Goal: Information Seeking & Learning: Learn about a topic

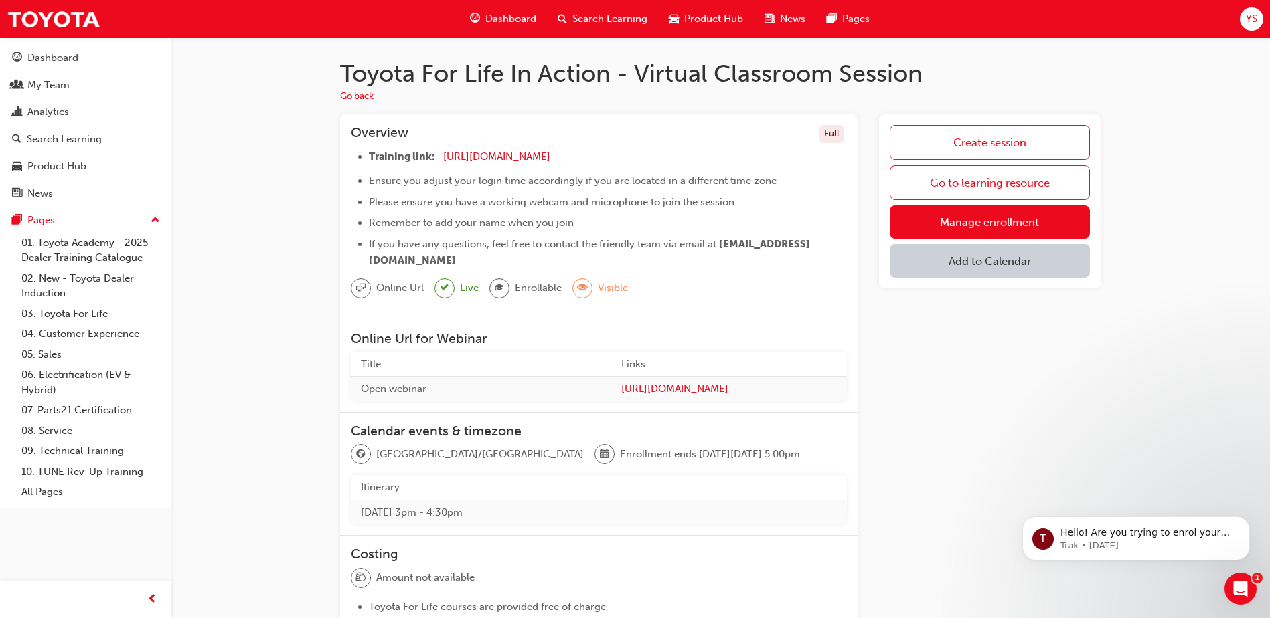
click at [865, 259] on div "Overview Full Training link: https://zoom.us/j/5450758959 ​ Ensure you adjust y…" at bounding box center [720, 494] width 760 height 760
click at [87, 60] on div "Dashboard" at bounding box center [85, 58] width 147 height 17
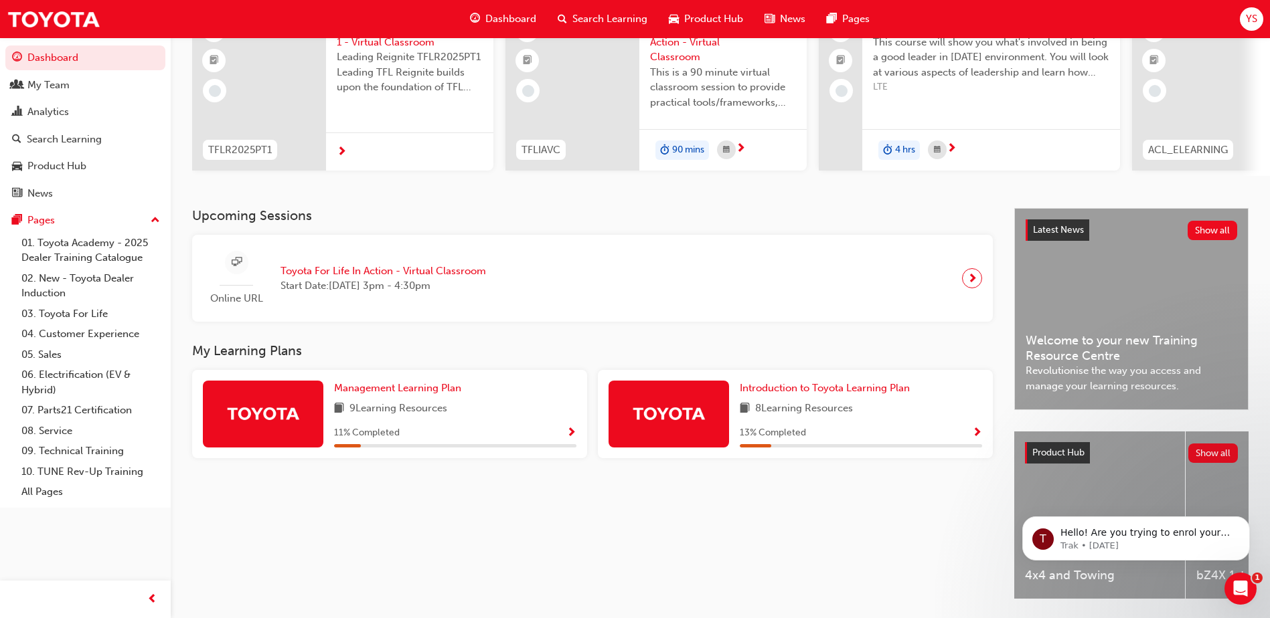
scroll to position [134, 0]
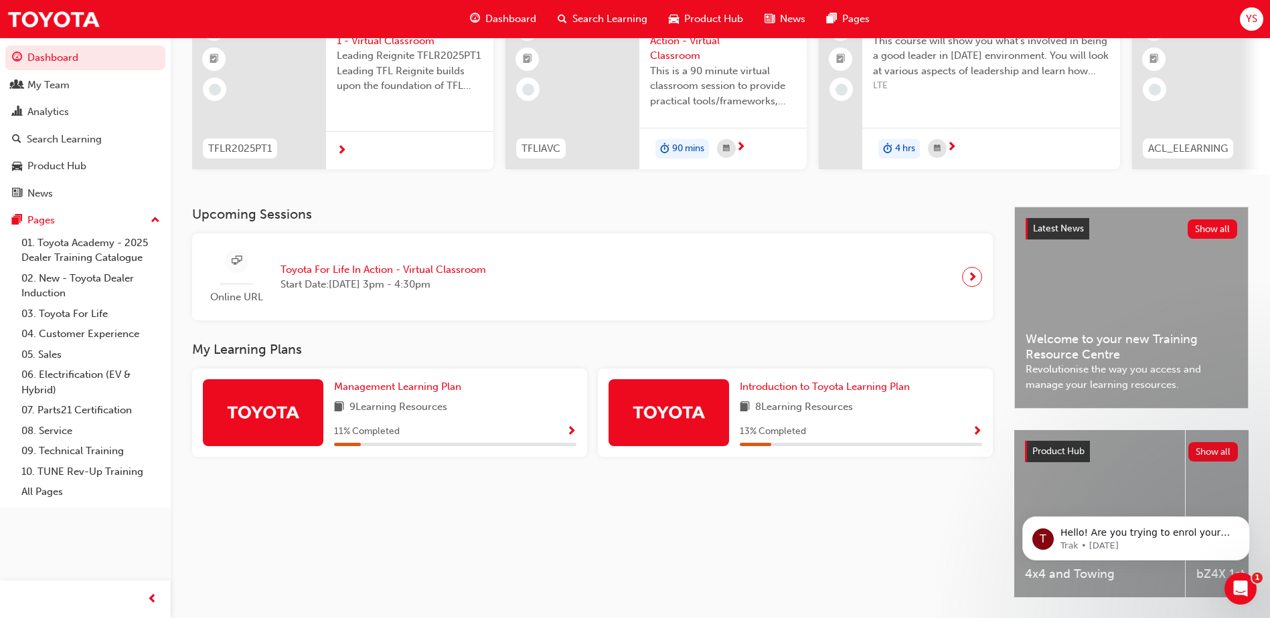
click at [242, 218] on h3 "Upcoming Sessions" at bounding box center [592, 214] width 801 height 15
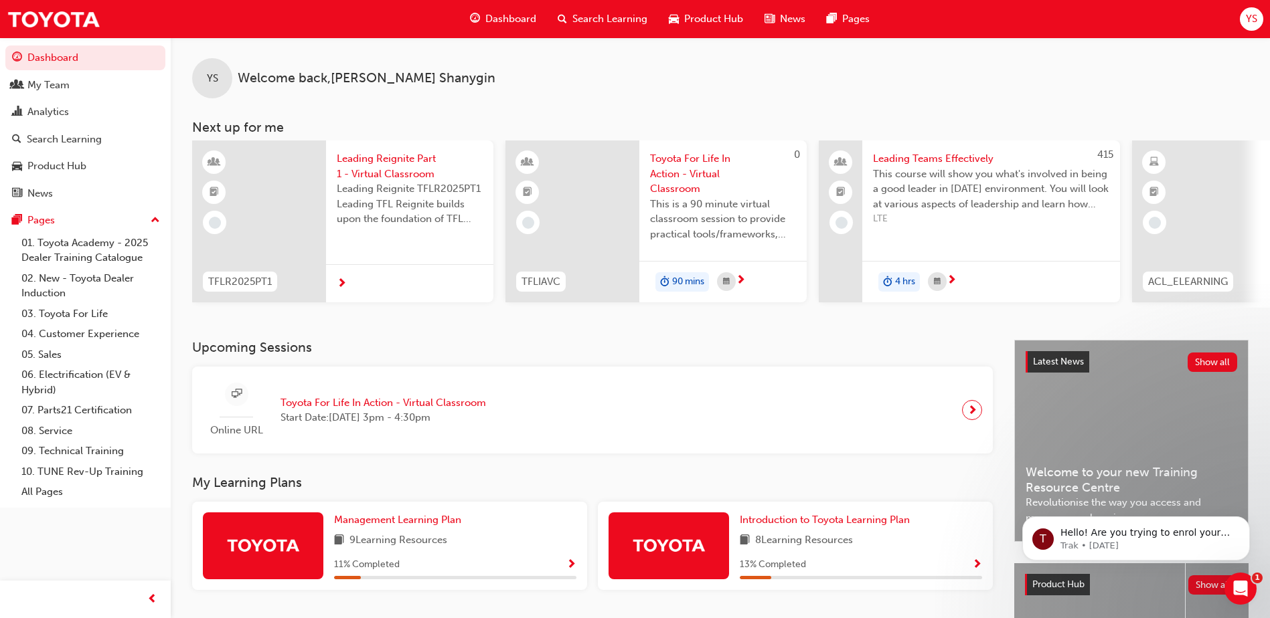
scroll to position [0, 0]
drag, startPoint x: 713, startPoint y: 315, endPoint x: 766, endPoint y: 312, distance: 53.0
click at [766, 312] on div "YS Welcome back , Yaroslav Shanygin Next up for me TFLR2025PT1 Leading Reignite…" at bounding box center [720, 188] width 1099 height 303
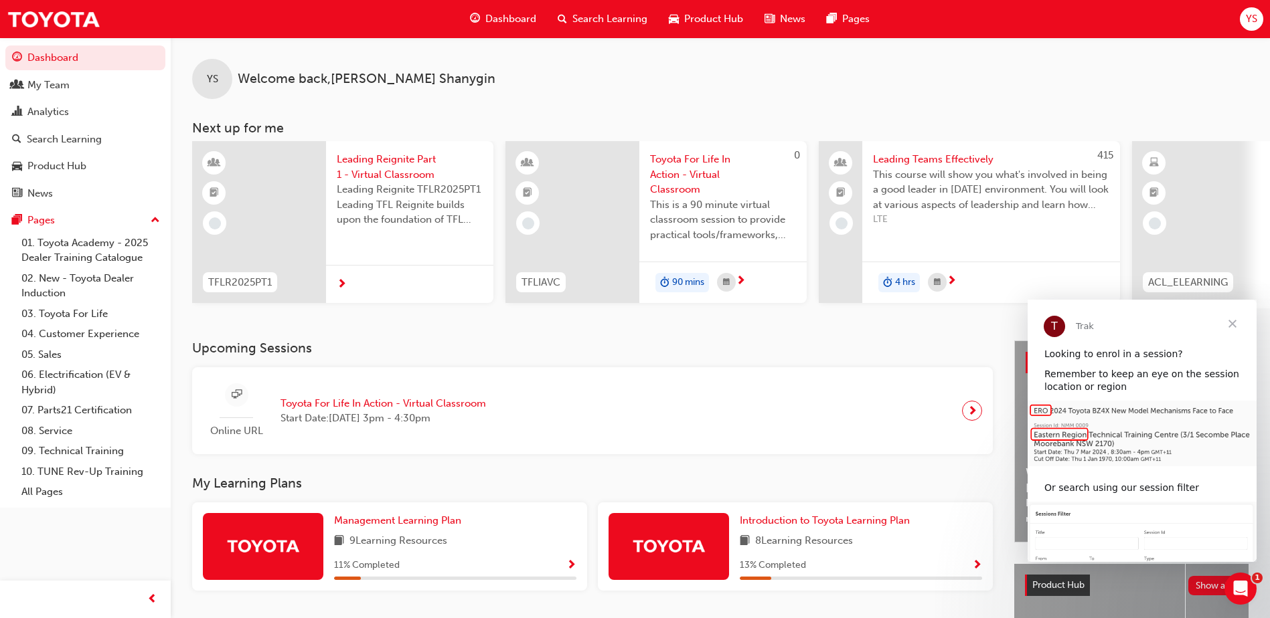
click at [1236, 325] on span "Close" at bounding box center [1232, 324] width 48 height 48
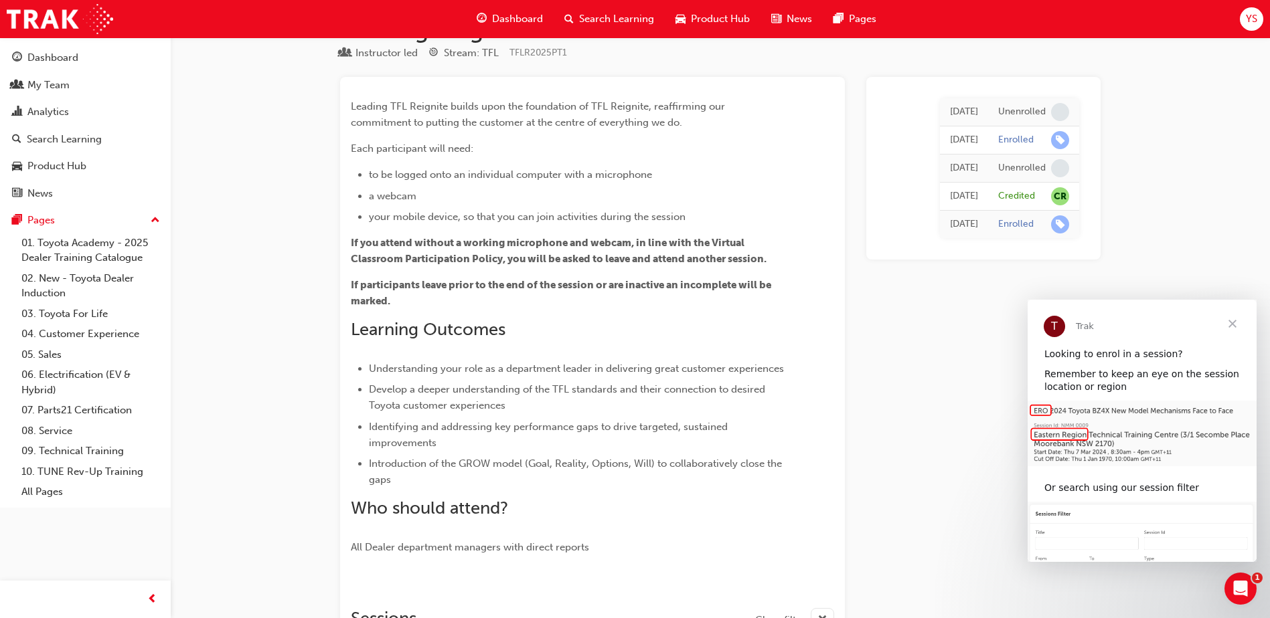
scroll to position [67, 0]
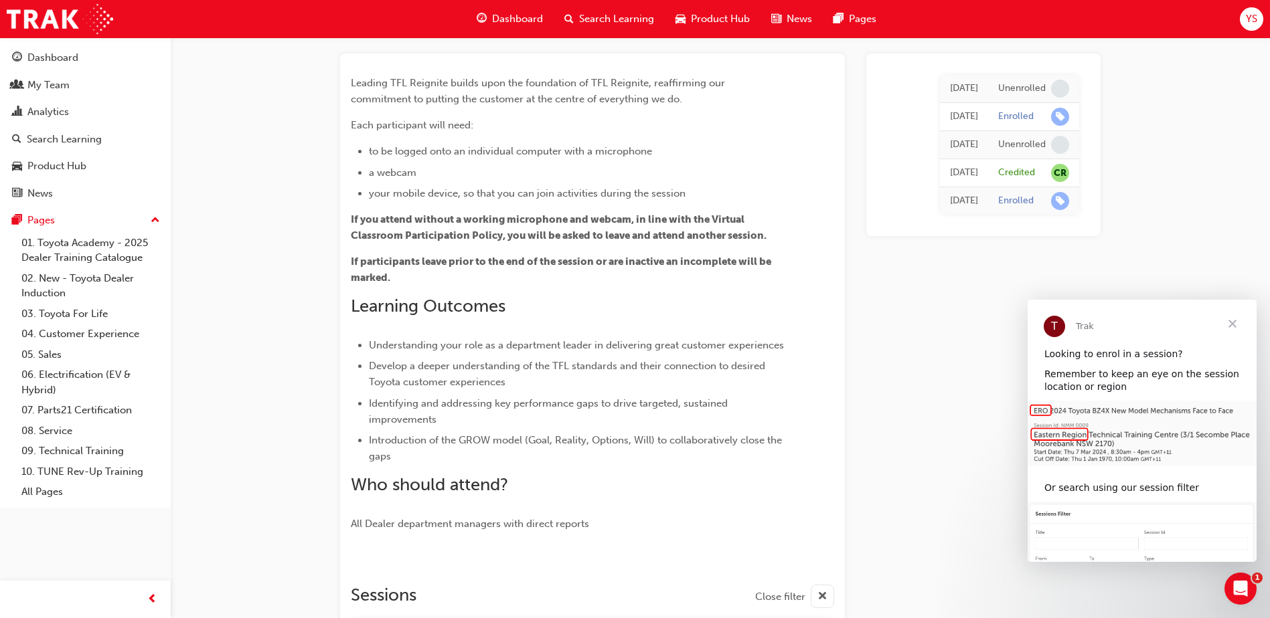
click at [993, 313] on div "[DATE] Unenrolled [DATE] Enrolled [DATE] Unenrolled [DATE] Credited CR [DATE] E…" at bounding box center [983, 454] width 234 height 800
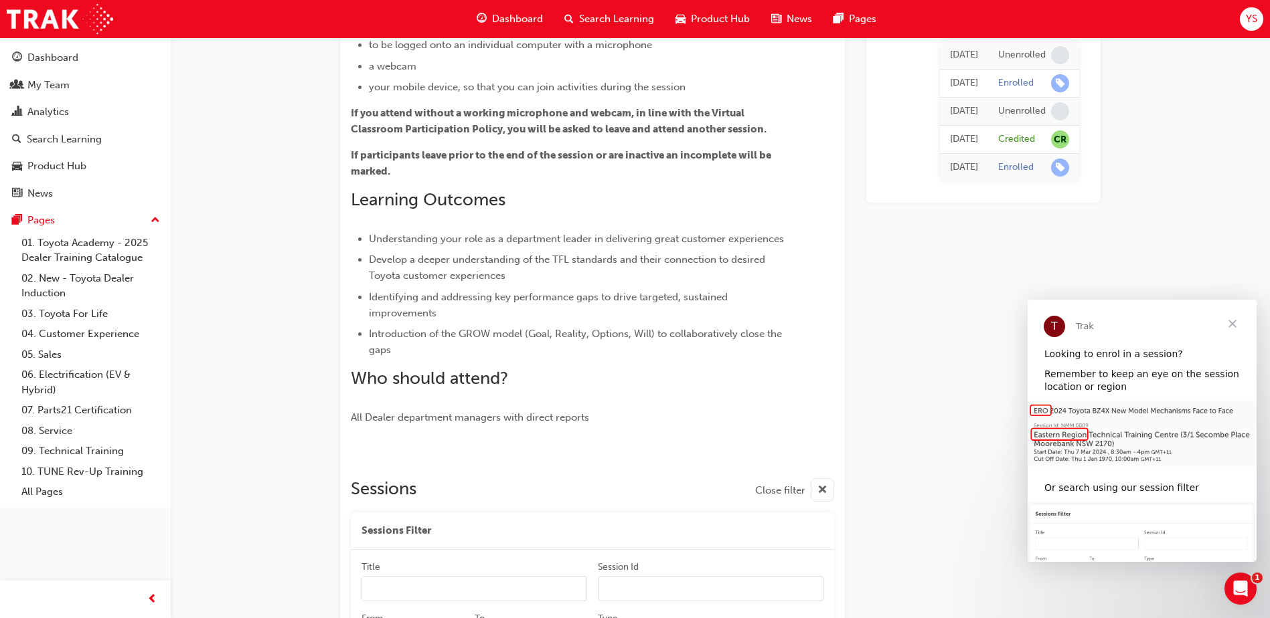
scroll to position [0, 0]
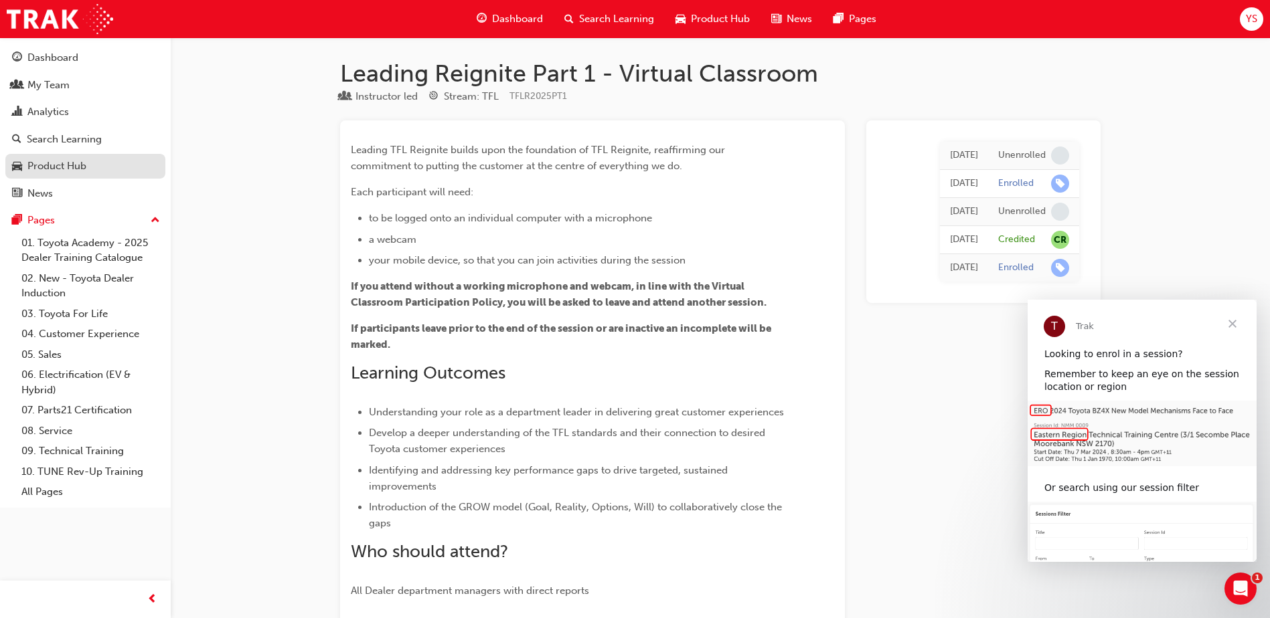
click at [70, 169] on div "Product Hub" at bounding box center [56, 166] width 59 height 15
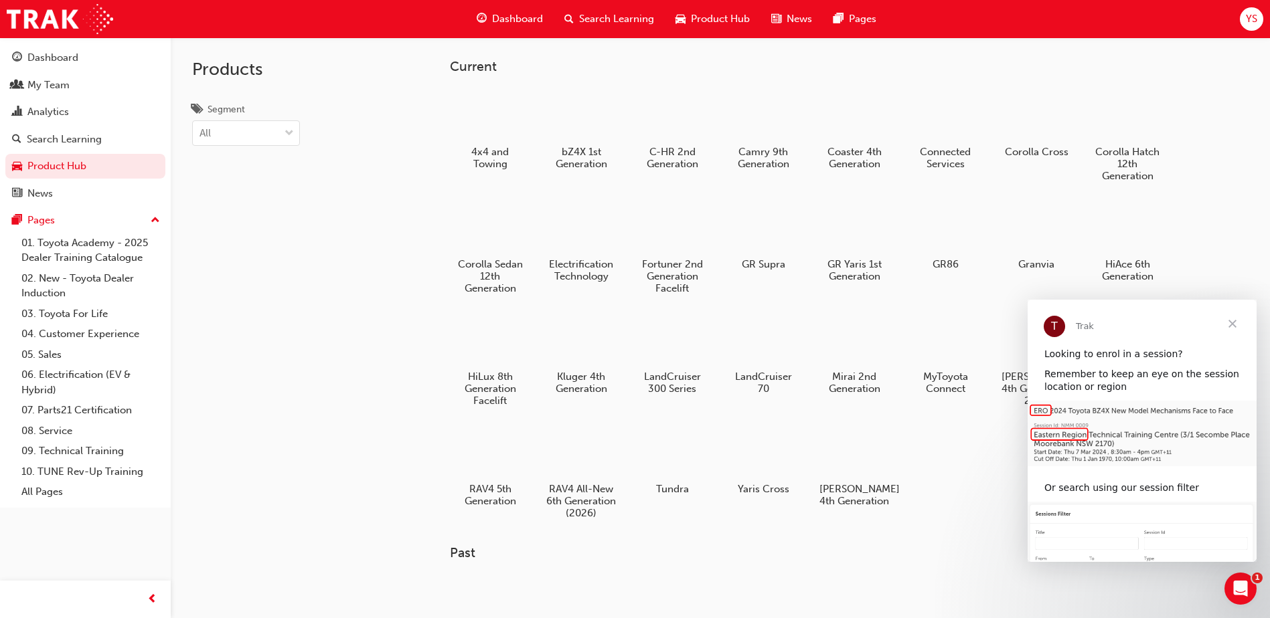
scroll to position [402, 0]
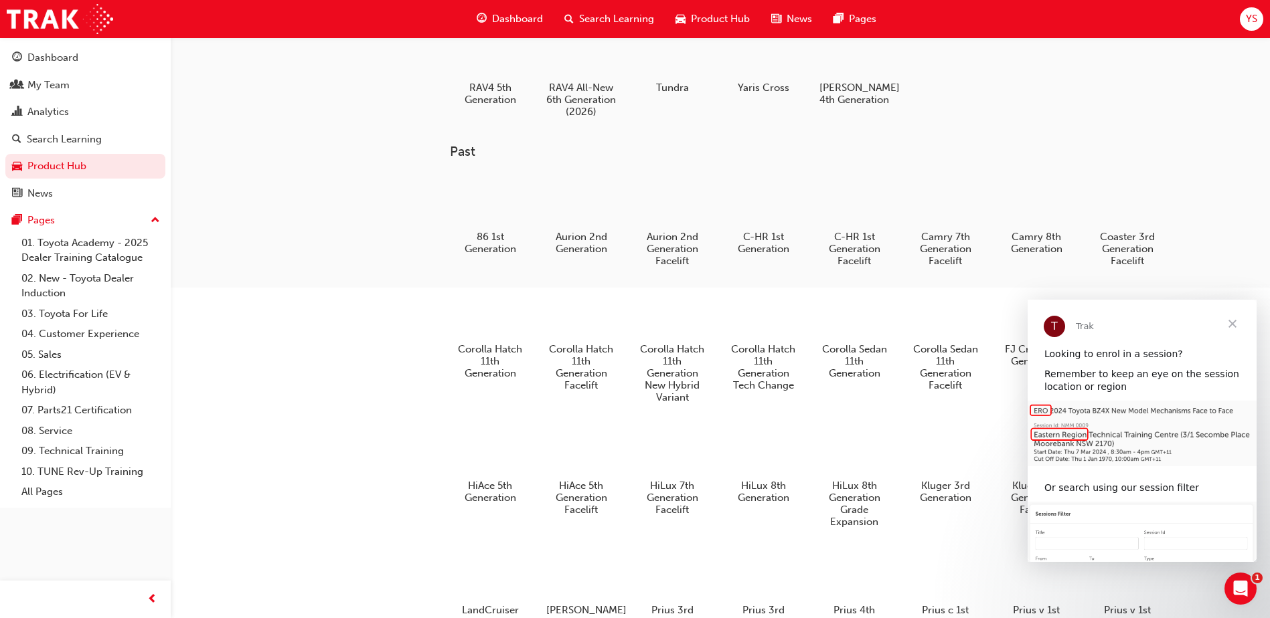
click at [1232, 323] on span "Close" at bounding box center [1232, 324] width 48 height 48
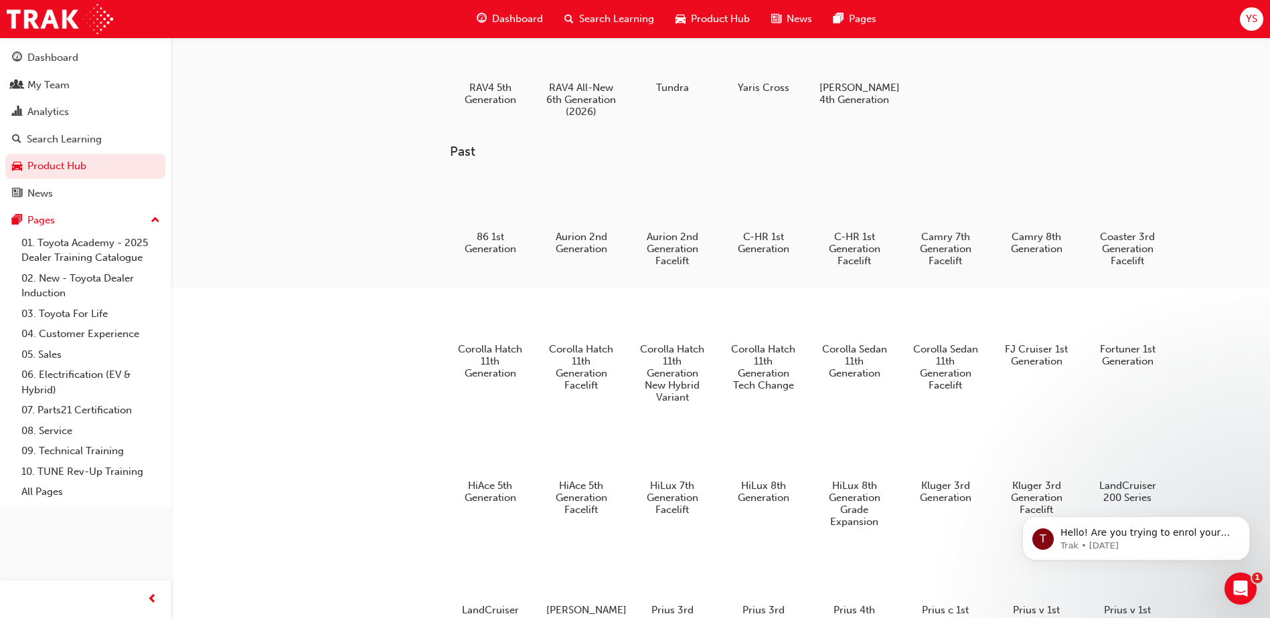
scroll to position [0, 0]
click at [1231, 315] on div "Current 4x4 and Towing bZ4X 1st Generation C-HR 2nd Generation Camry 9th Genera…" at bounding box center [829, 290] width 803 height 1266
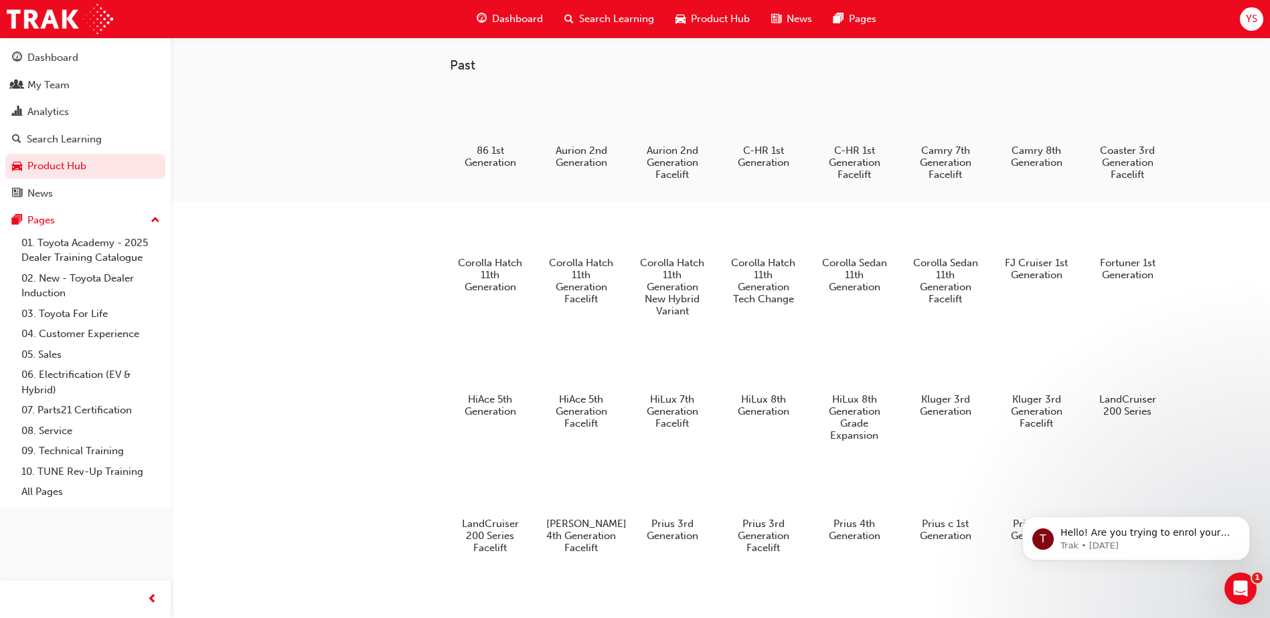
scroll to position [730, 0]
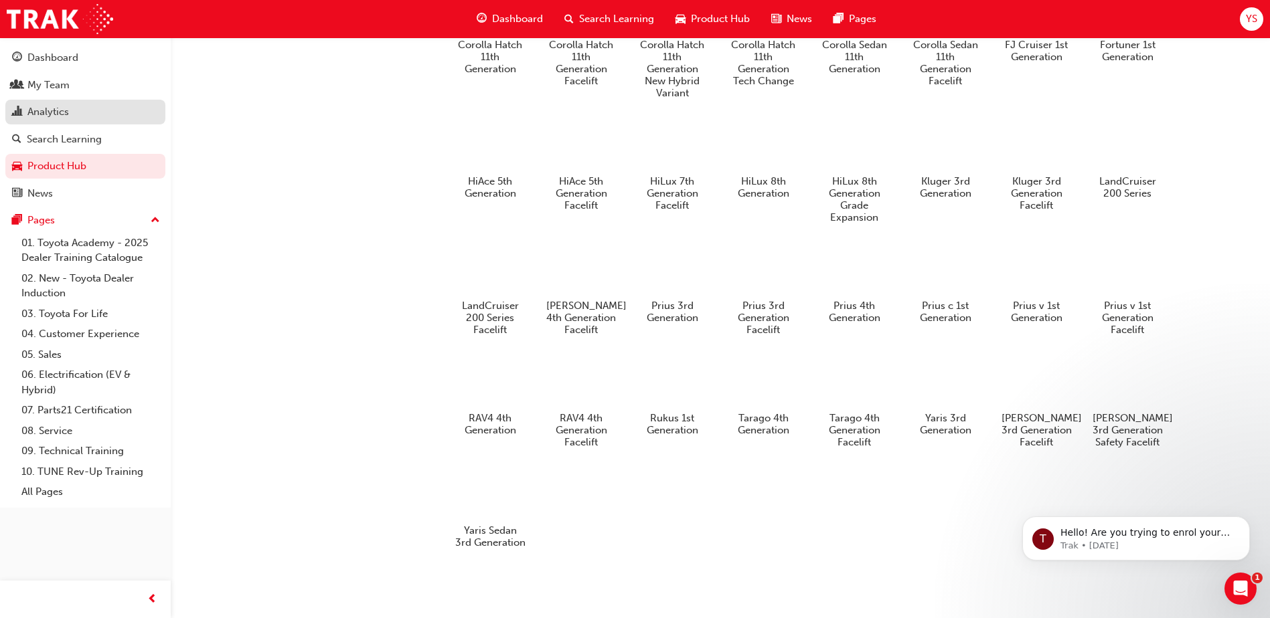
click at [90, 117] on div "Analytics" at bounding box center [85, 112] width 147 height 17
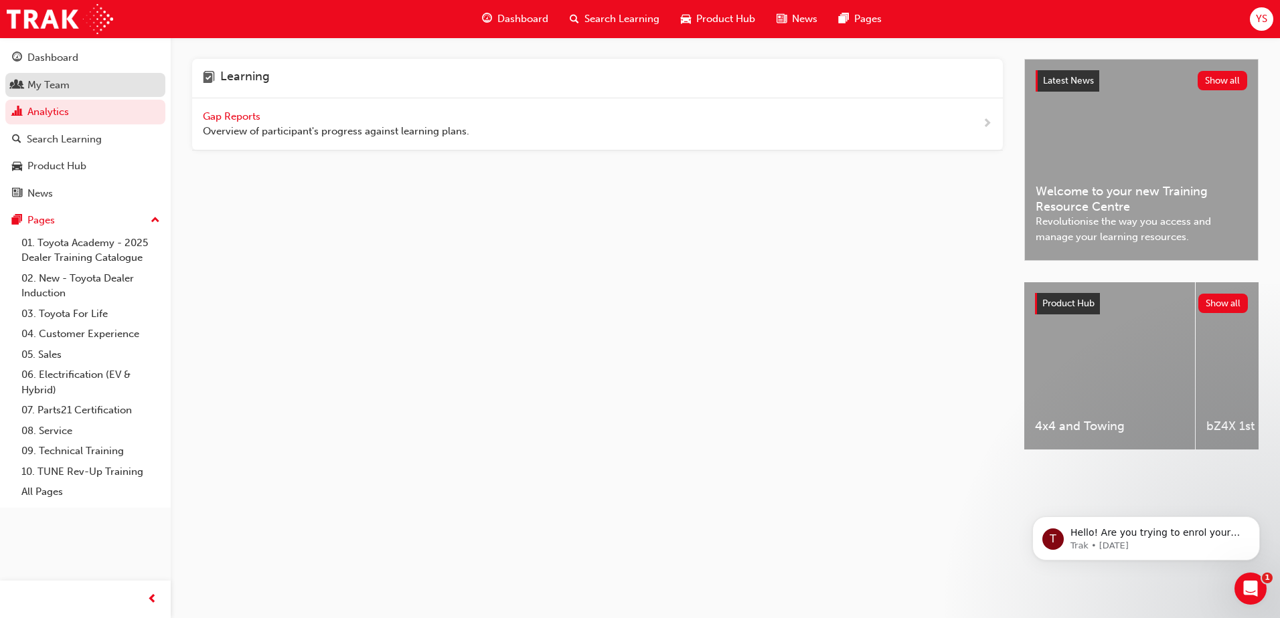
click at [91, 88] on div "My Team" at bounding box center [85, 85] width 147 height 17
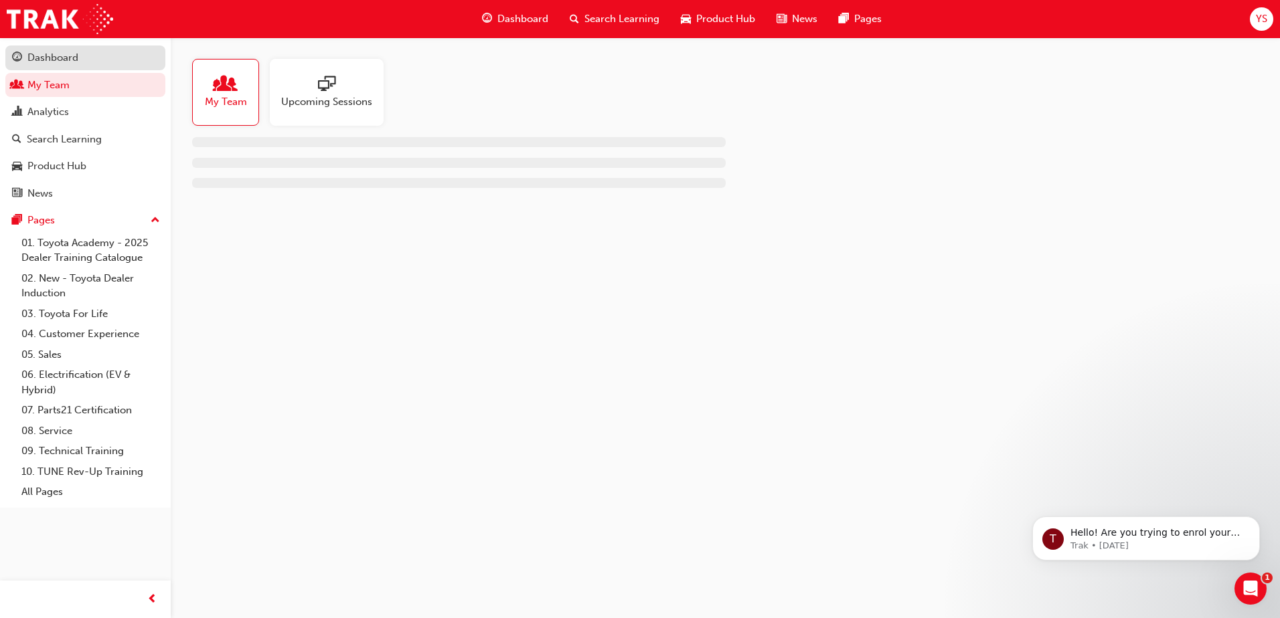
click at [92, 60] on div "Dashboard" at bounding box center [85, 58] width 147 height 17
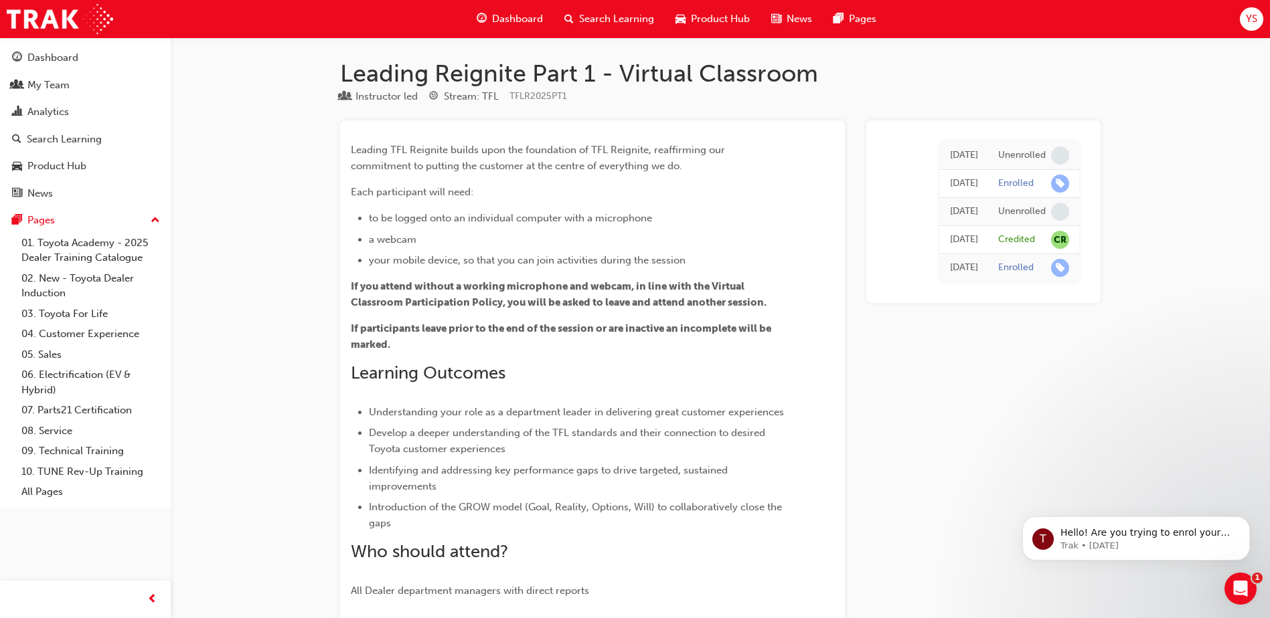
click at [506, 102] on div "Instructor led Stream: TFL TFLR2025PT1" at bounding box center [720, 99] width 760 height 22
click at [438, 292] on span "If you attend without a working microphone and webcam, in line with the Virtual…" at bounding box center [559, 294] width 416 height 28
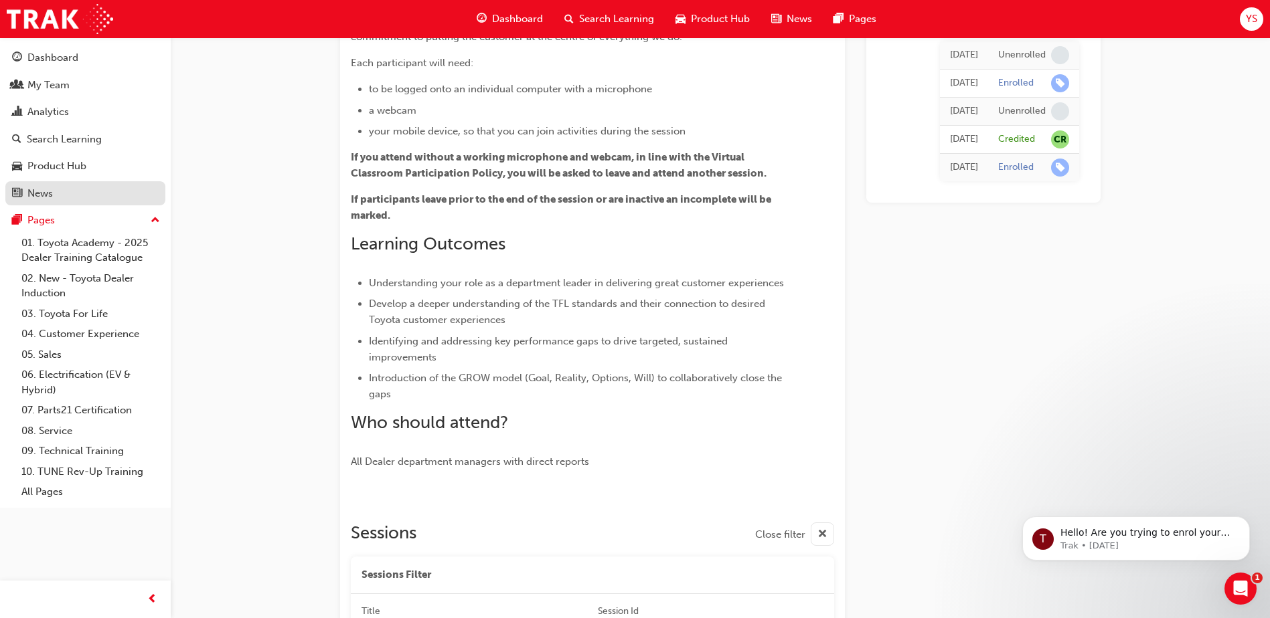
scroll to position [110, 0]
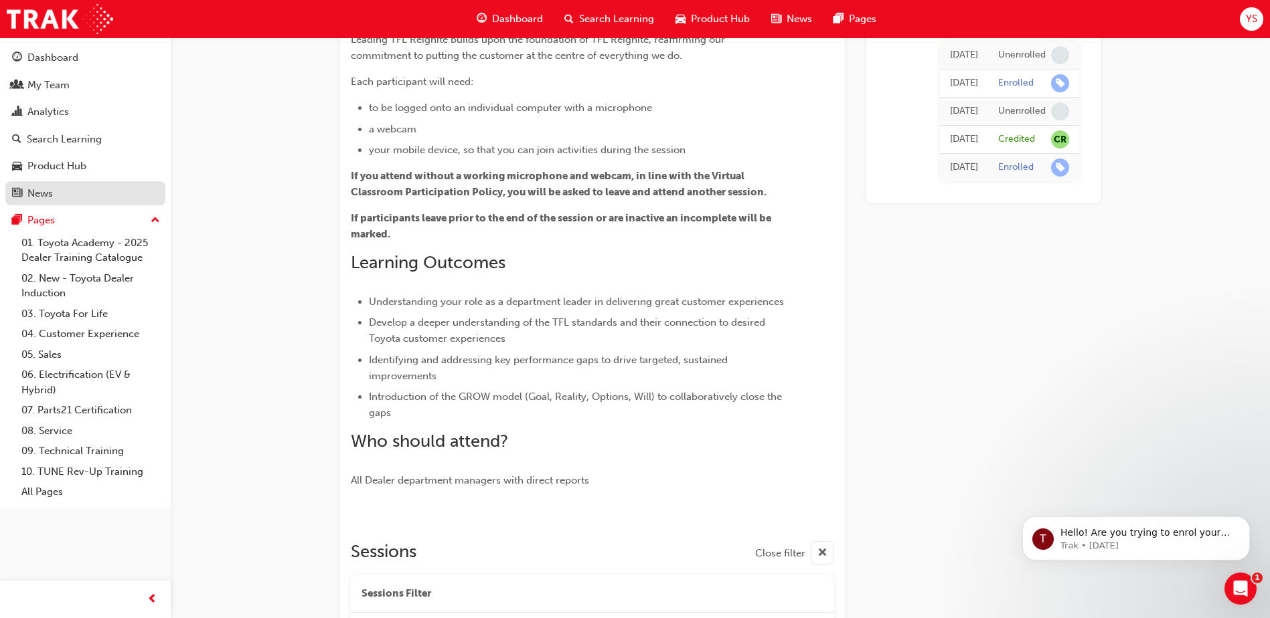
click at [58, 189] on div "News" at bounding box center [85, 193] width 147 height 17
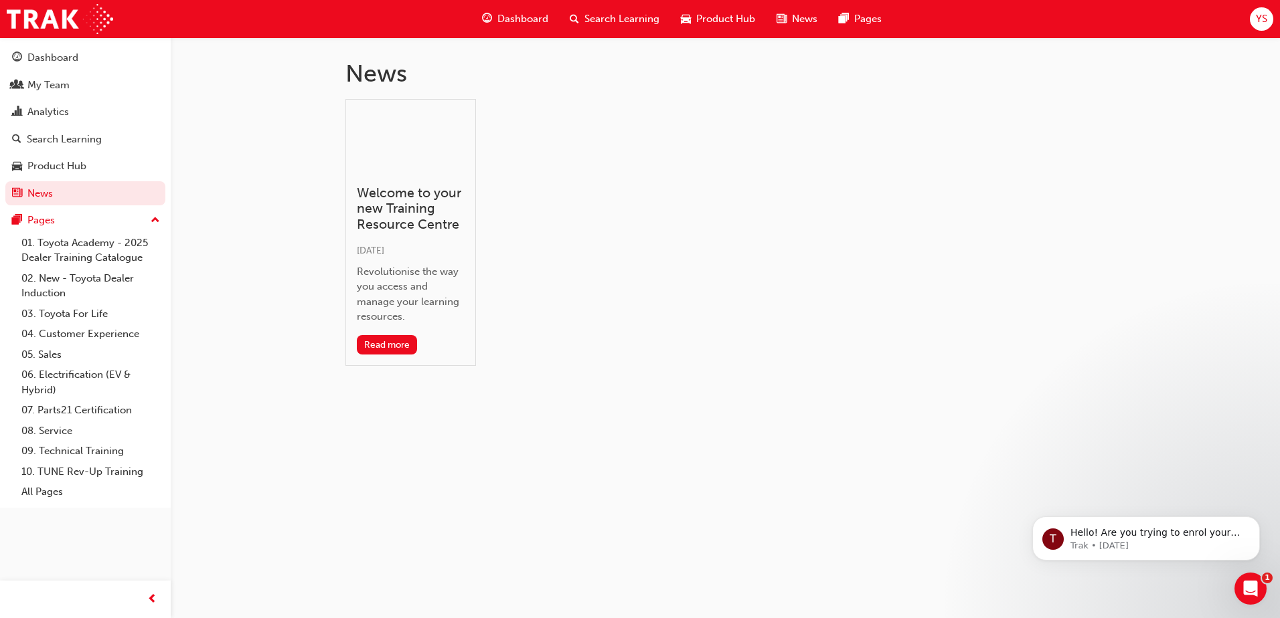
click at [153, 218] on span "up-icon" at bounding box center [155, 220] width 9 height 17
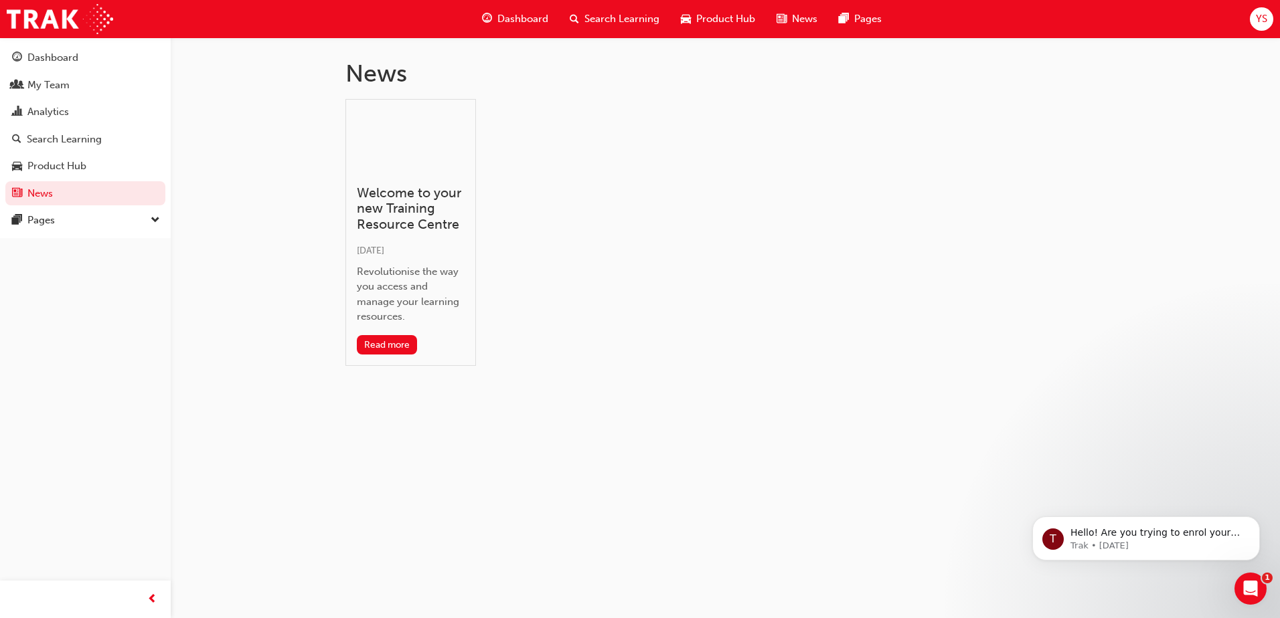
click at [153, 218] on span "down-icon" at bounding box center [155, 220] width 9 height 17
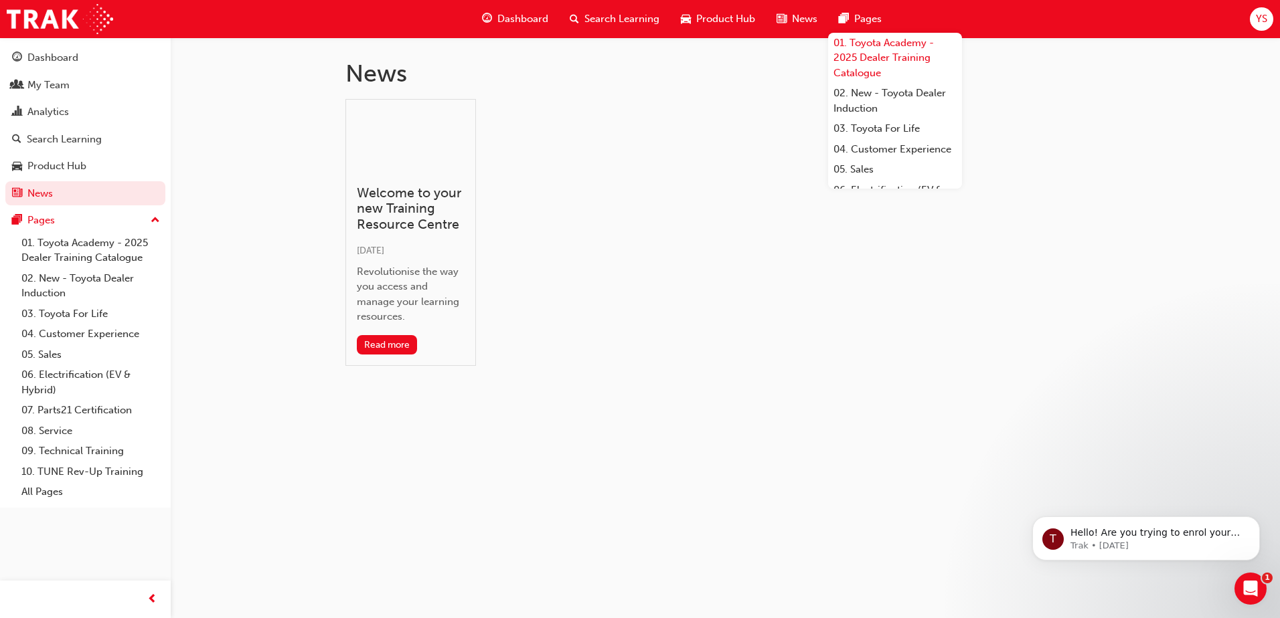
click at [876, 49] on link "01. Toyota Academy - 2025 Dealer Training Catalogue" at bounding box center [895, 58] width 134 height 51
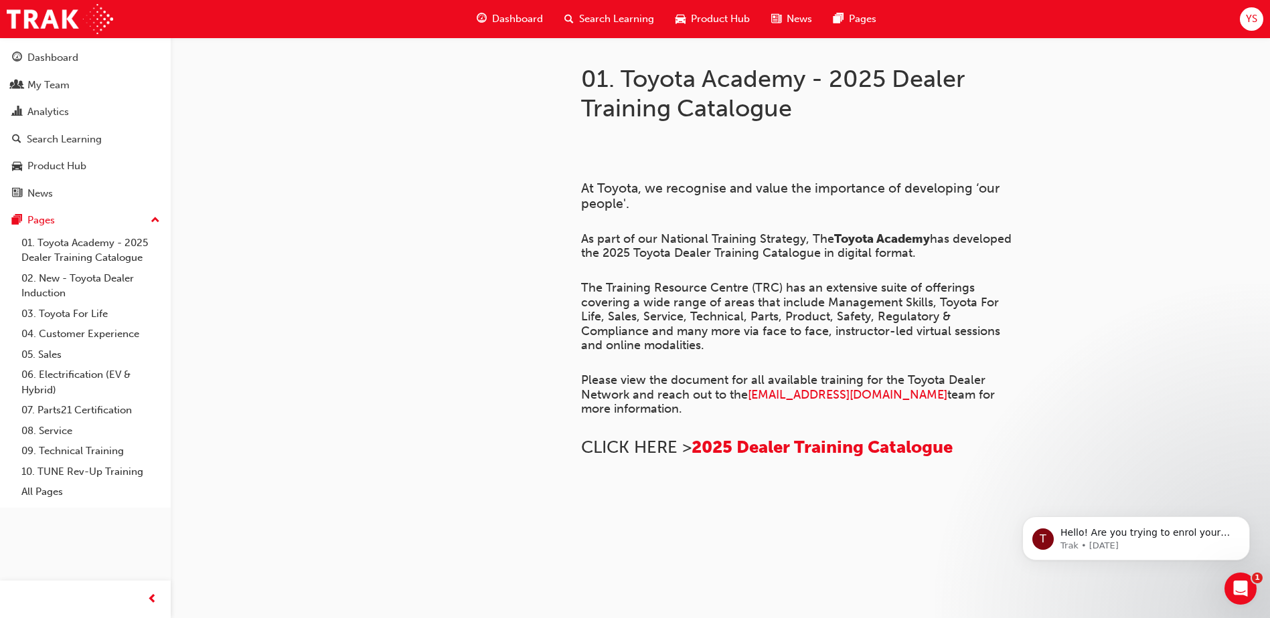
click at [509, 19] on span "Dashboard" at bounding box center [517, 18] width 51 height 15
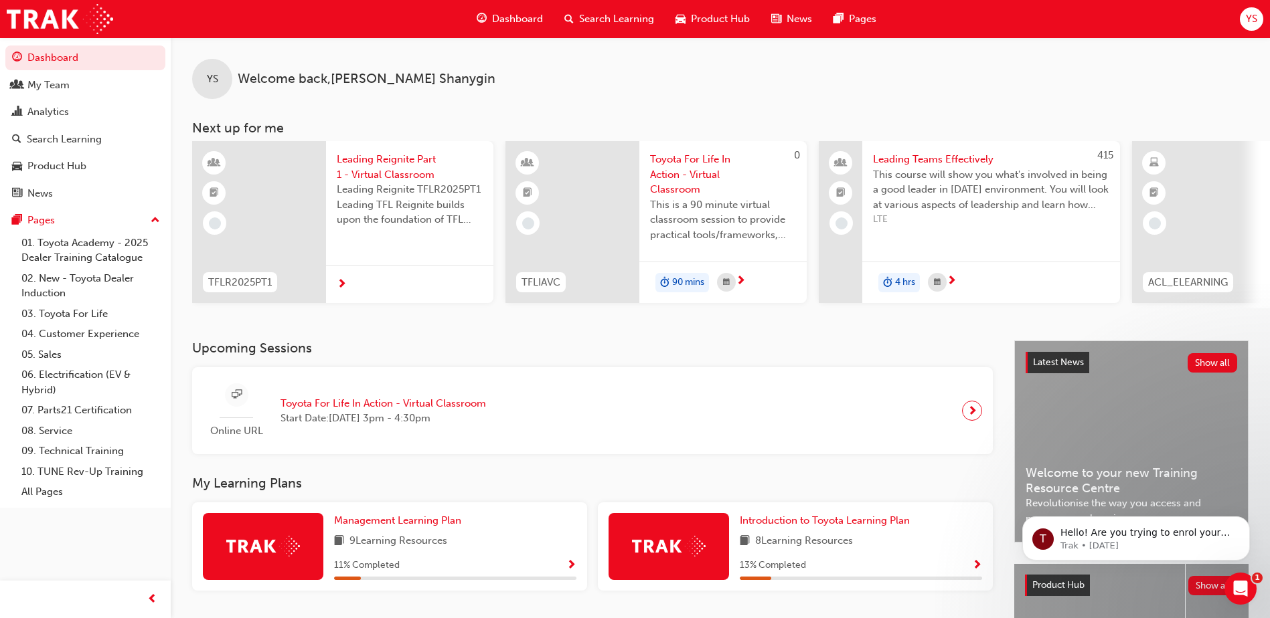
click at [392, 407] on span "Toyota For Life In Action - Virtual Classroom" at bounding box center [382, 403] width 205 height 15
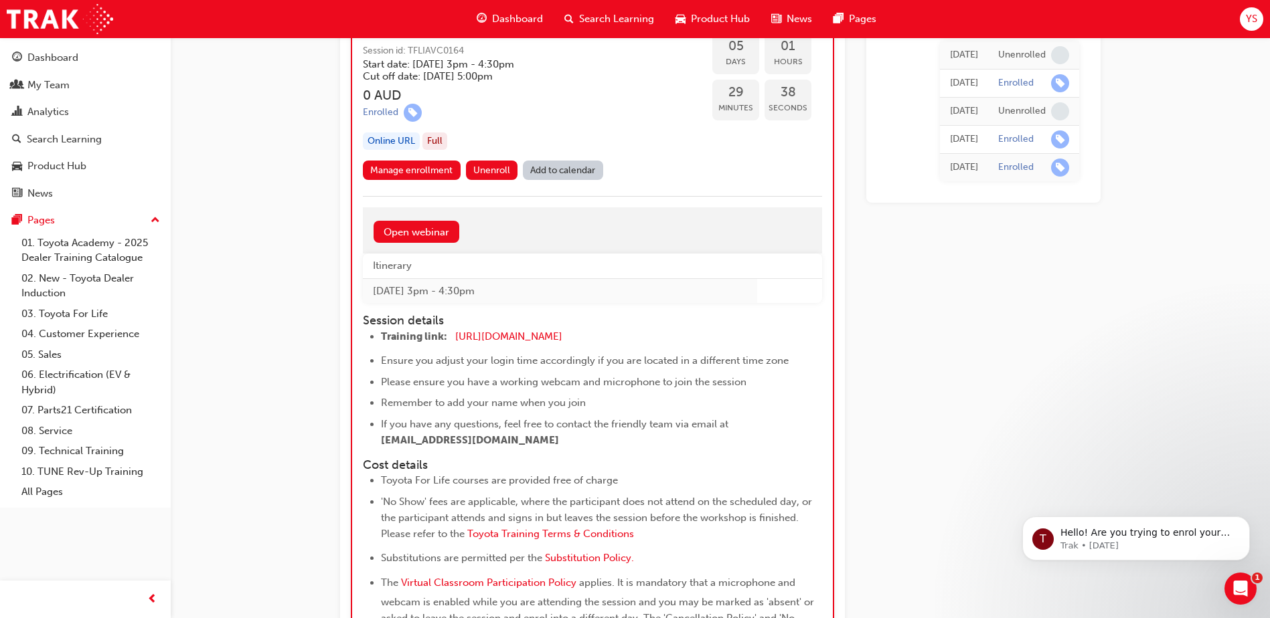
scroll to position [2631, 0]
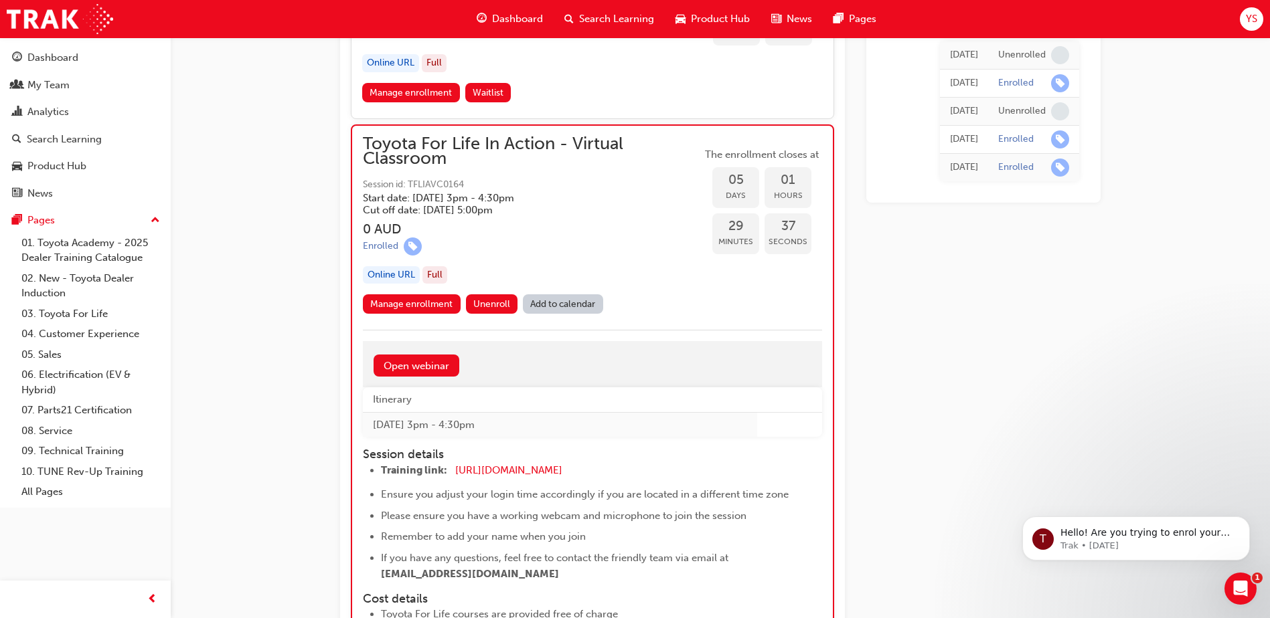
click at [555, 230] on h3 "0 AUD" at bounding box center [532, 229] width 339 height 15
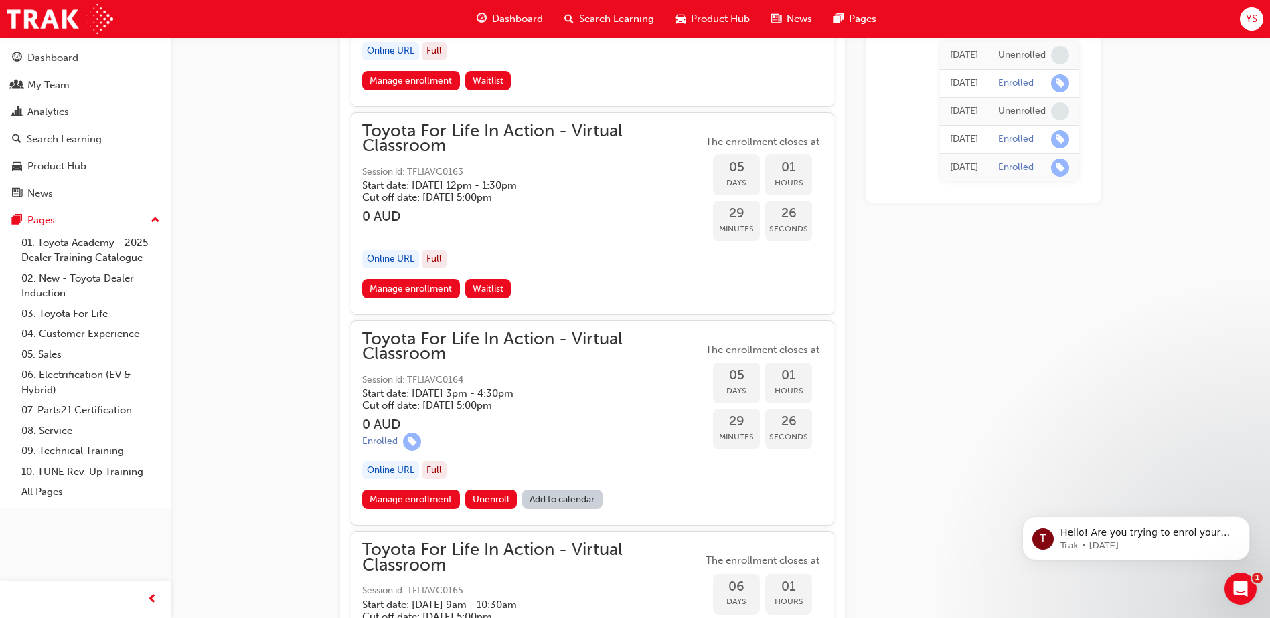
scroll to position [2297, 0]
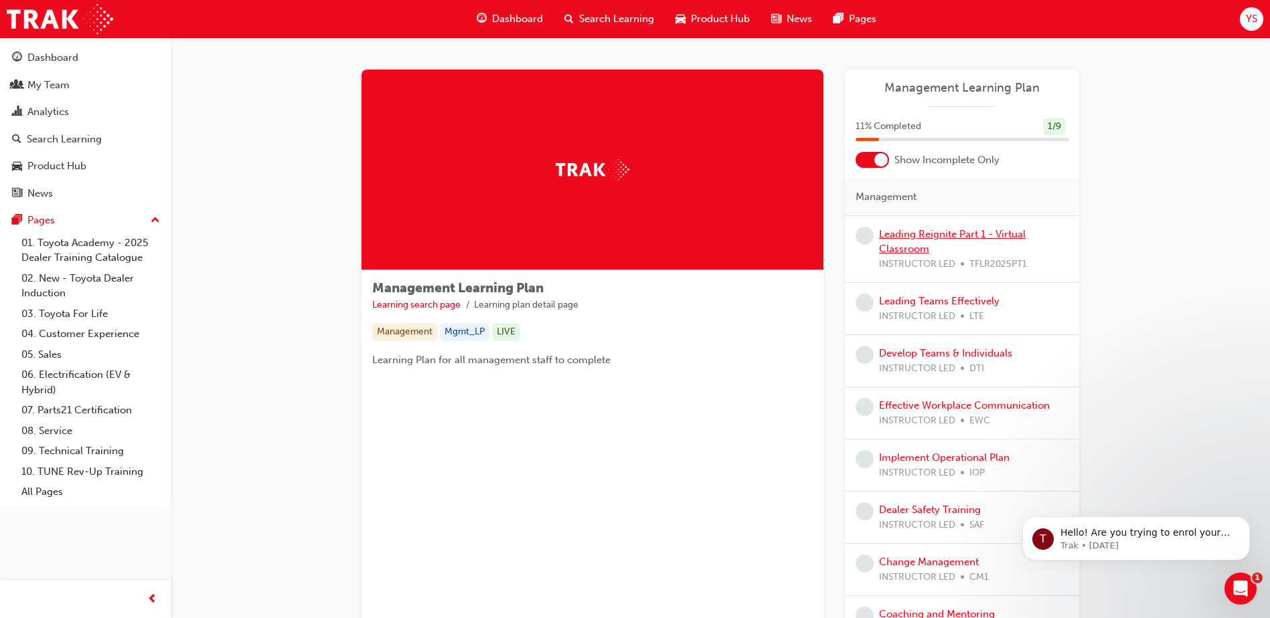
click at [967, 233] on link "Leading Reignite Part 1 - Virtual Classroom" at bounding box center [952, 241] width 147 height 27
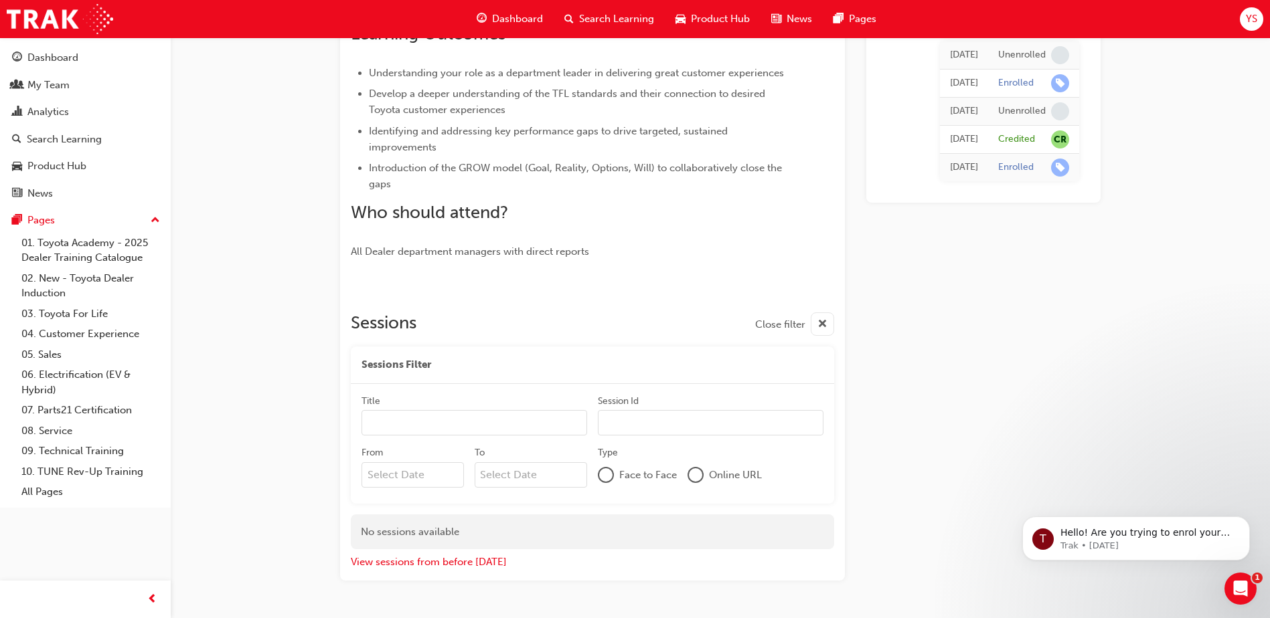
scroll to position [343, 0]
drag, startPoint x: 1097, startPoint y: 476, endPoint x: 1861, endPoint y: 700, distance: 796.6
click at [1097, 476] on div "T Hello! Are you trying to enrol your staff in a face to face training session?…" at bounding box center [1136, 477] width 246 height 167
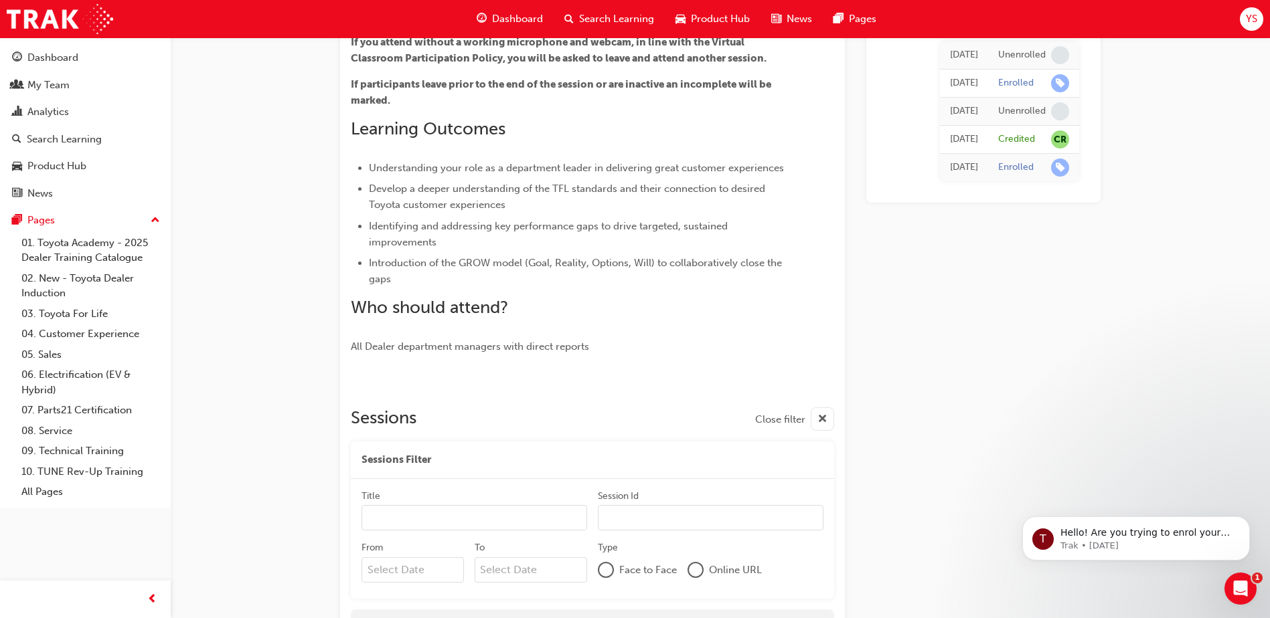
click at [829, 414] on div "button" at bounding box center [822, 419] width 23 height 23
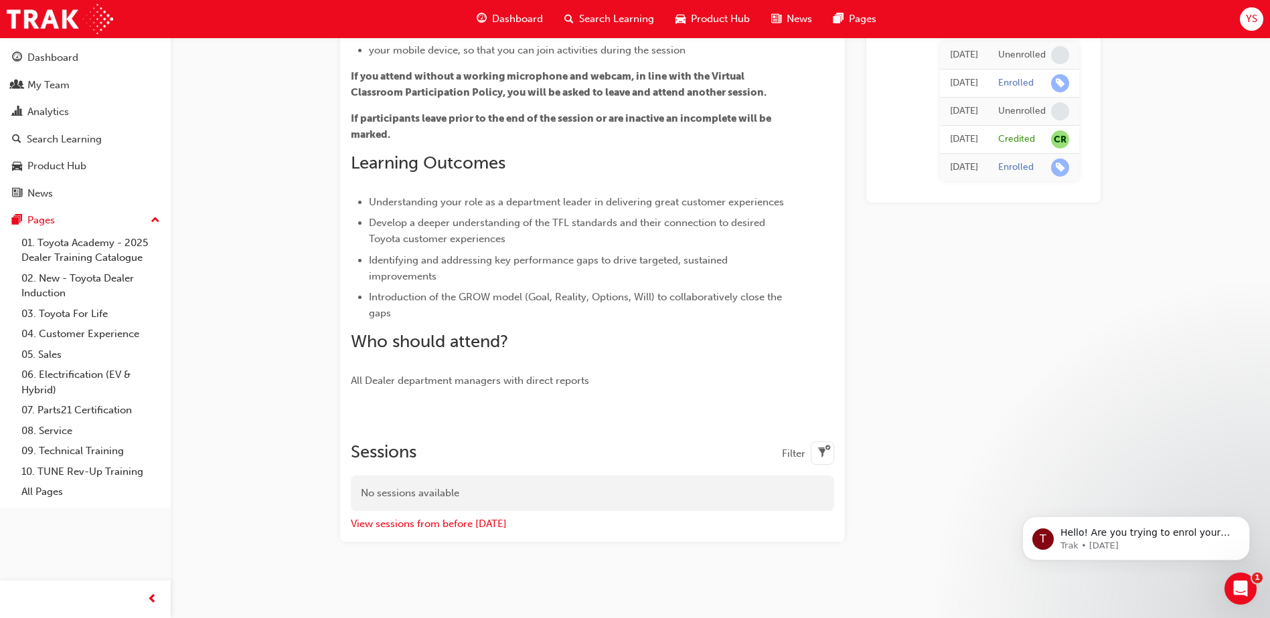
scroll to position [210, 0]
click at [829, 454] on div "button" at bounding box center [822, 453] width 23 height 23
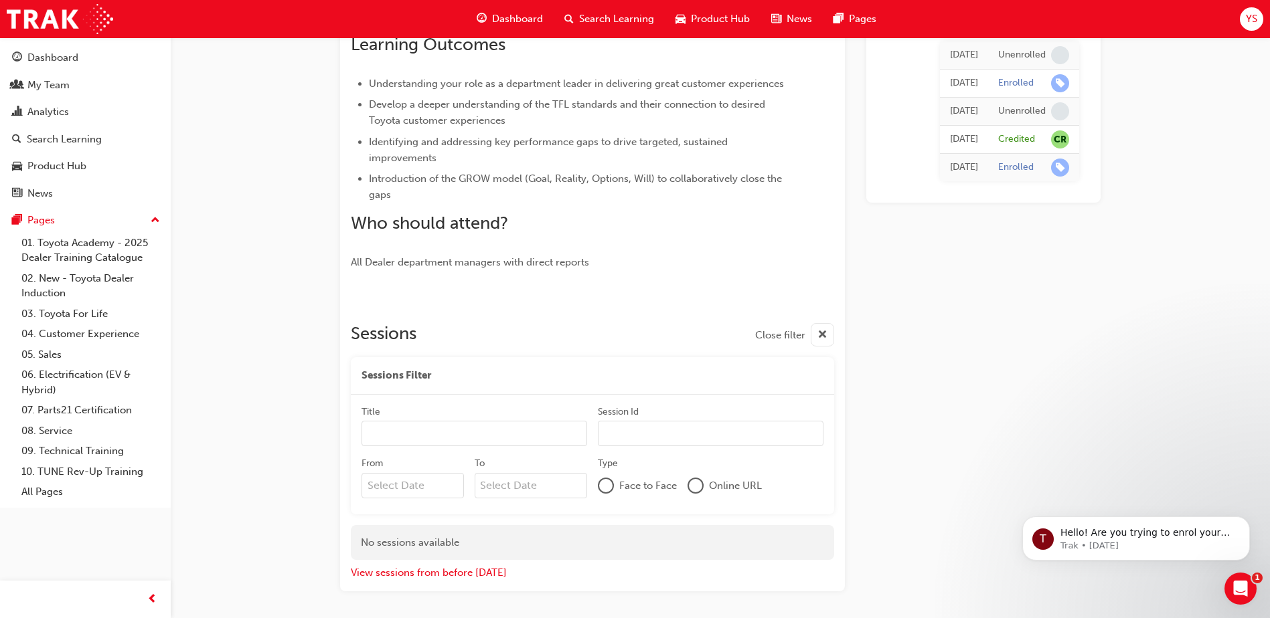
scroll to position [378, 0]
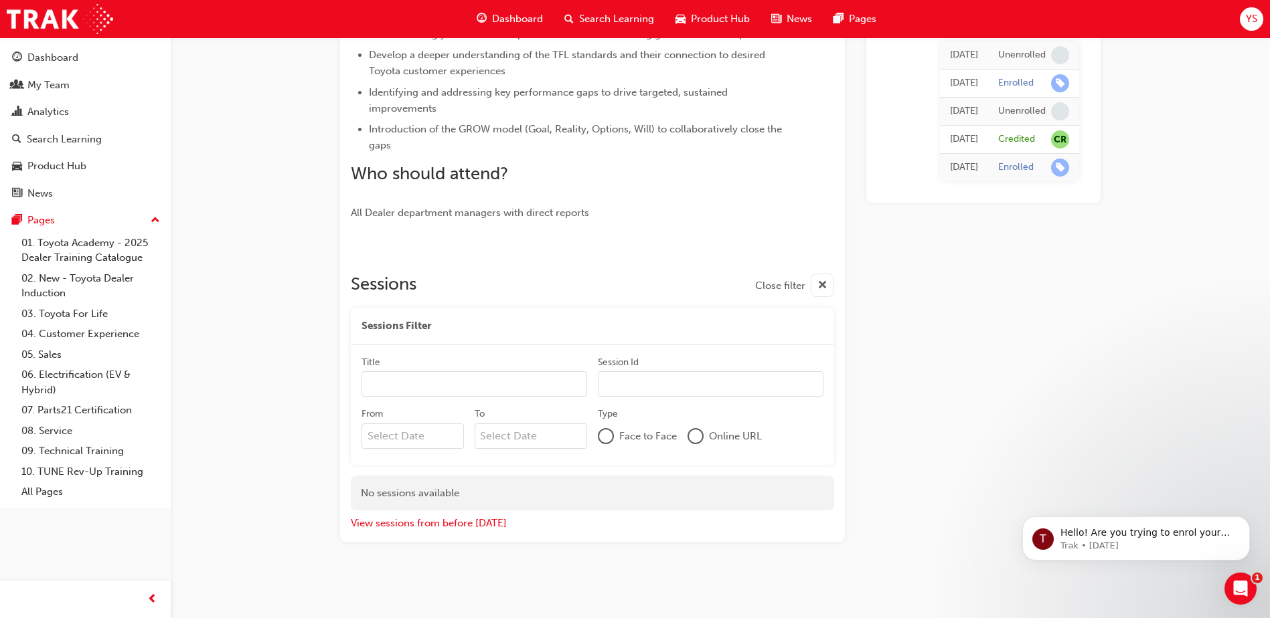
click at [459, 376] on input "Title" at bounding box center [474, 383] width 226 height 25
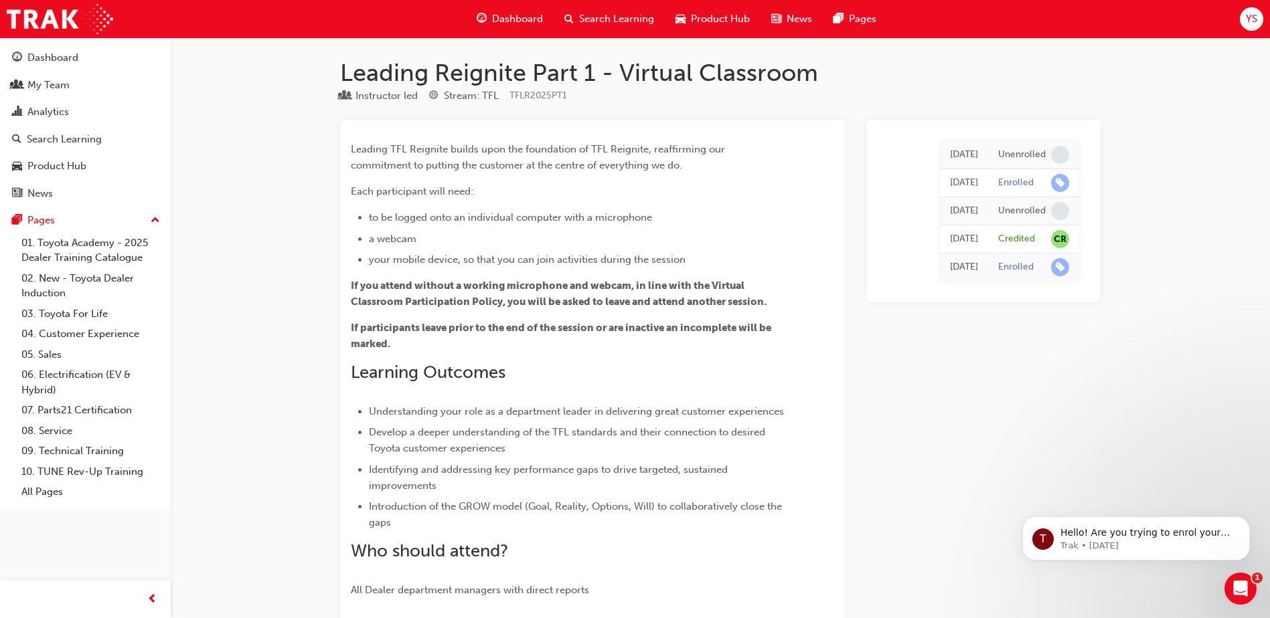
scroll to position [0, 0]
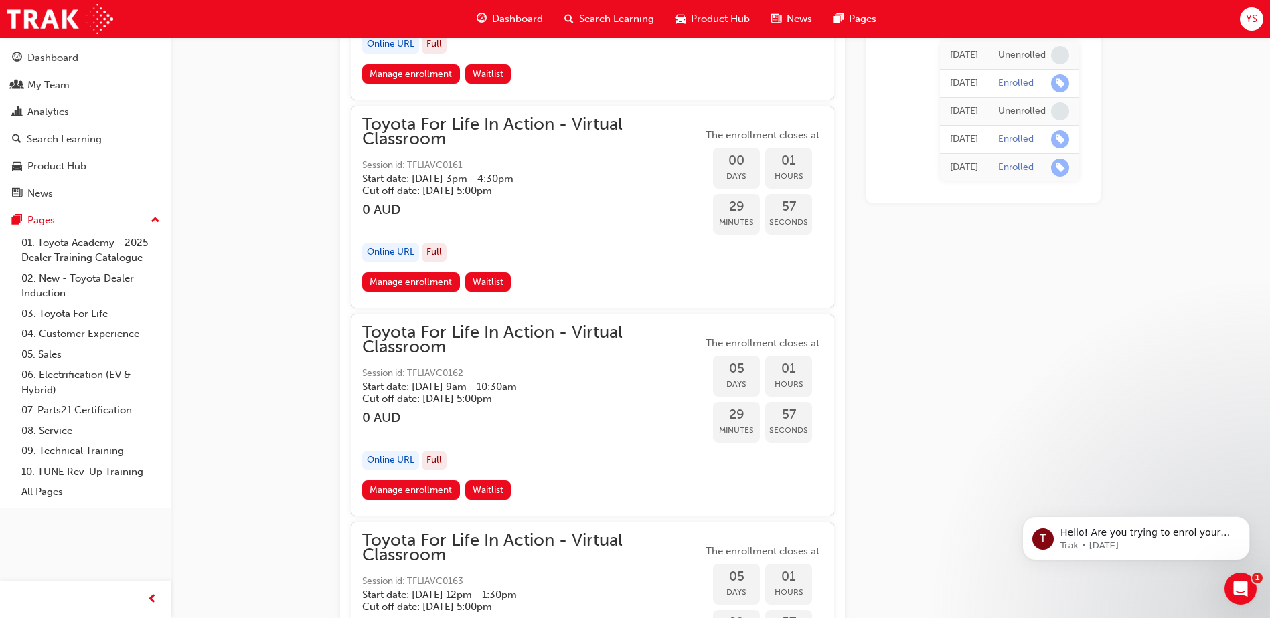
scroll to position [2026, 0]
